Goal: Transaction & Acquisition: Book appointment/travel/reservation

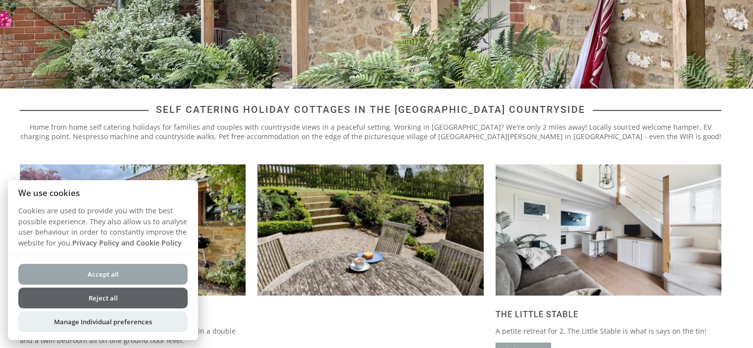
click at [282, 306] on div at bounding box center [370, 266] width 238 height 218
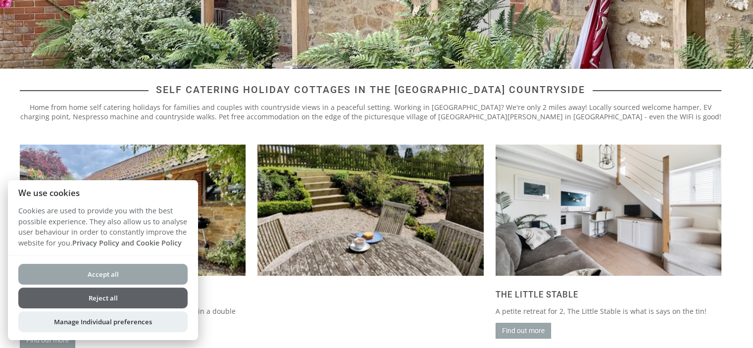
click at [145, 297] on button "Reject all" at bounding box center [102, 298] width 169 height 21
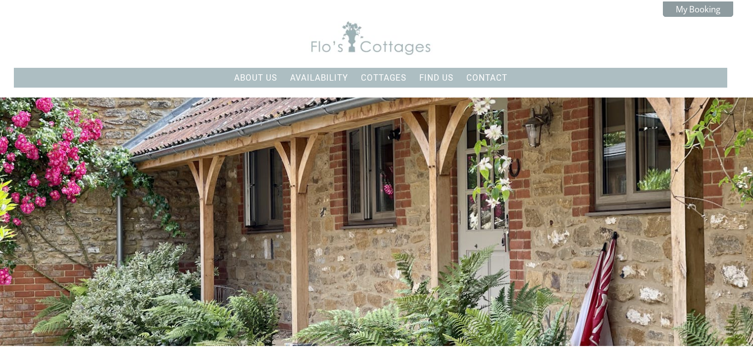
scroll to position [277, 0]
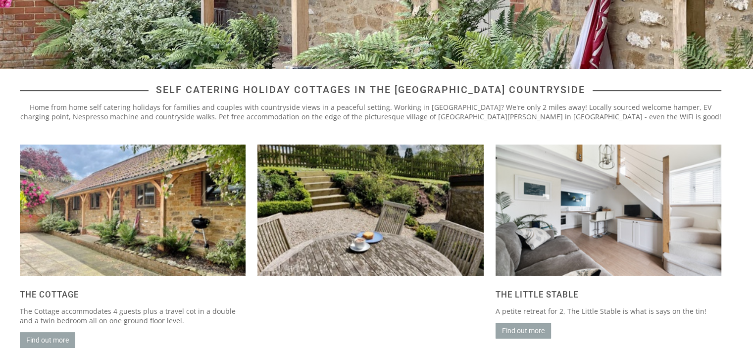
click at [185, 237] on img at bounding box center [133, 210] width 226 height 131
click at [49, 342] on link "Find out more" at bounding box center [47, 340] width 55 height 16
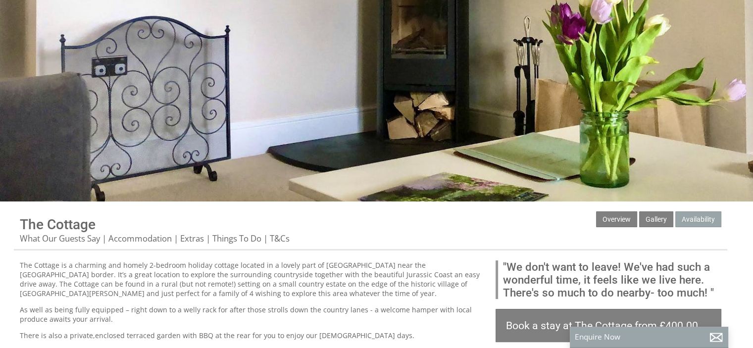
scroll to position [178, 0]
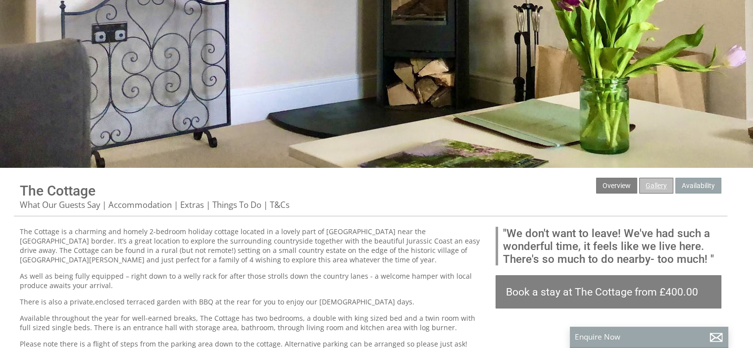
click at [663, 181] on link "Gallery" at bounding box center [656, 186] width 34 height 16
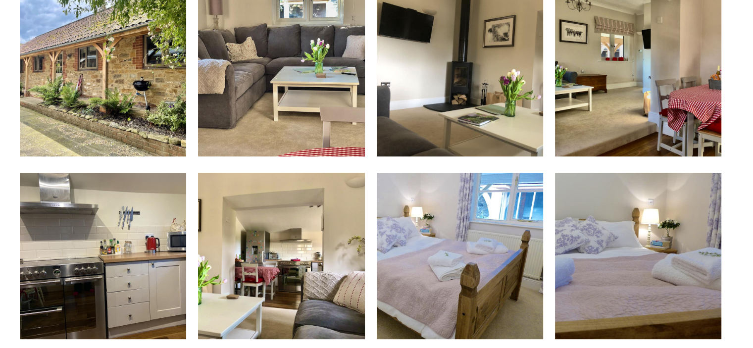
scroll to position [416, 0]
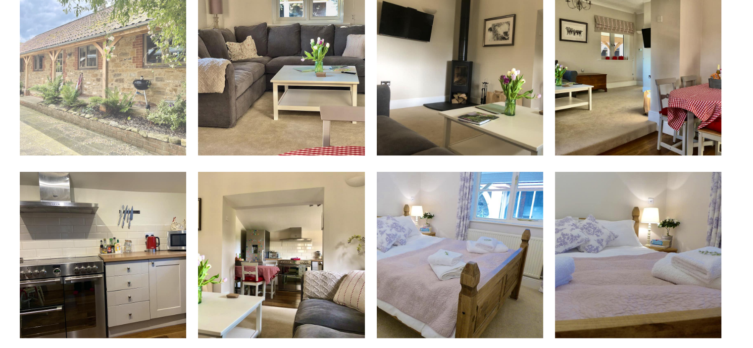
click at [134, 76] on img at bounding box center [103, 72] width 166 height 166
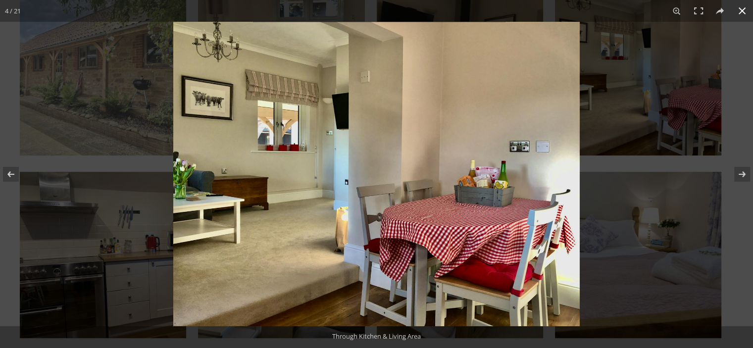
click at [134, 76] on div at bounding box center [376, 174] width 753 height 348
